Goal: Transaction & Acquisition: Download file/media

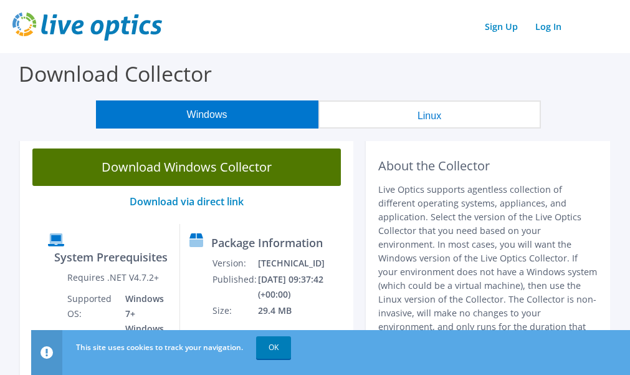
click at [183, 166] on link "Download Windows Collector" at bounding box center [186, 166] width 309 height 37
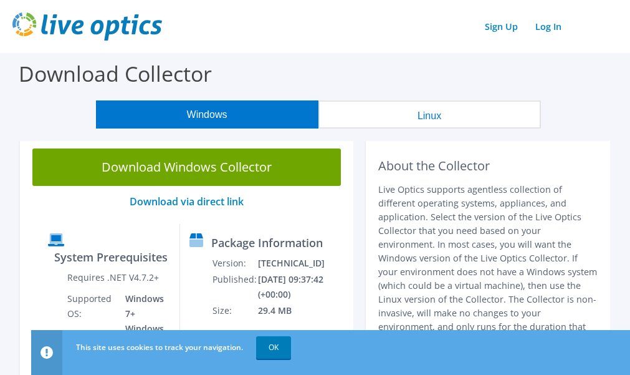
click at [618, 33] on div "Sign Up Log In" at bounding box center [314, 26] width 605 height 28
